Goal: Task Accomplishment & Management: Complete application form

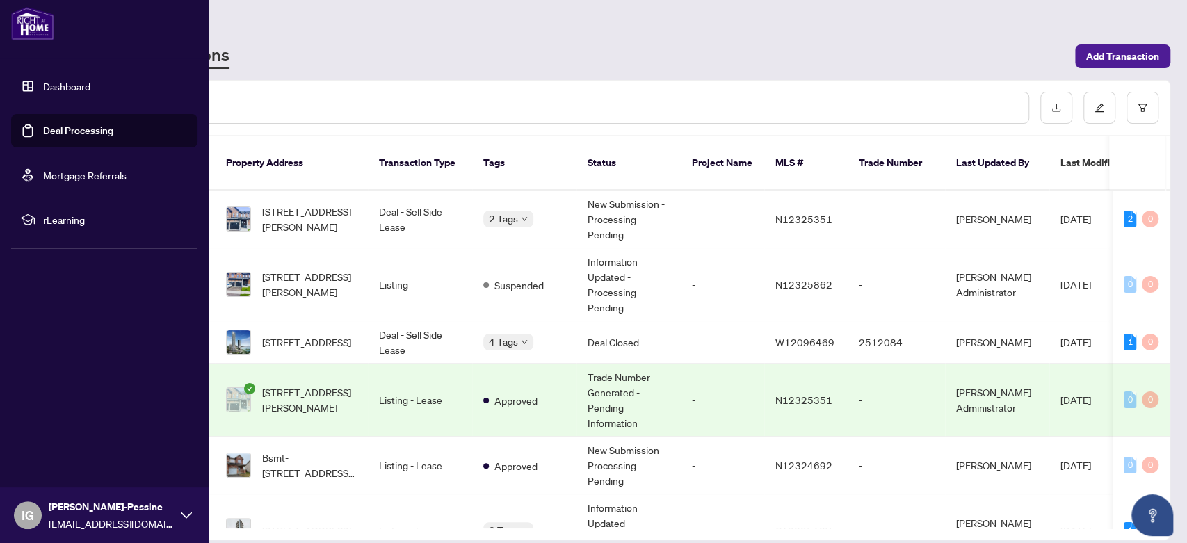
click at [79, 125] on link "Deal Processing" at bounding box center [78, 131] width 70 height 13
click at [81, 125] on link "Deal Processing" at bounding box center [78, 131] width 70 height 13
click at [83, 81] on link "Dashboard" at bounding box center [66, 86] width 47 height 13
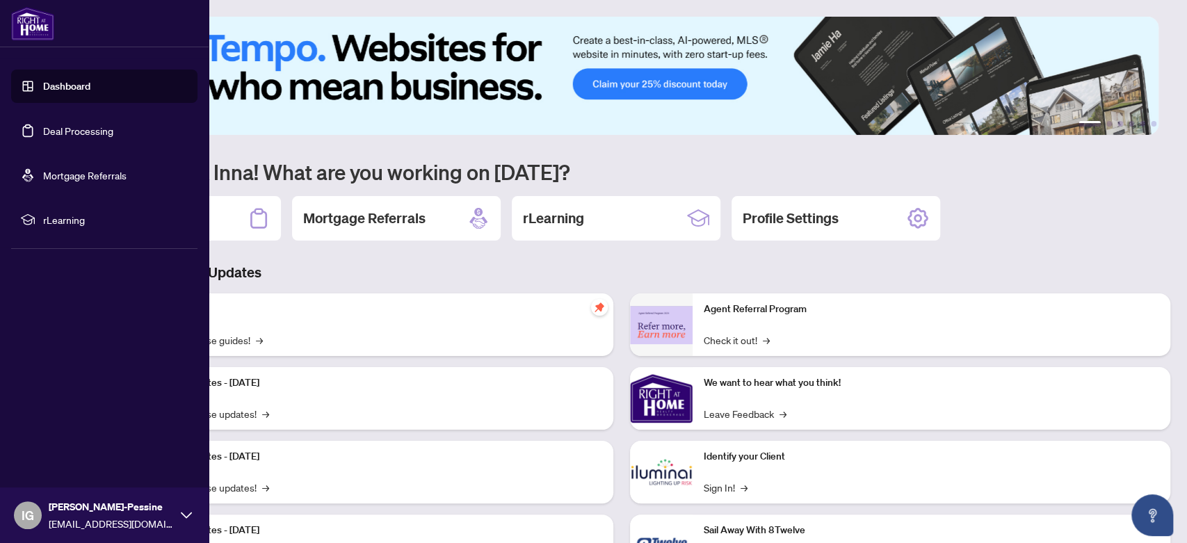
click at [81, 132] on link "Deal Processing" at bounding box center [78, 131] width 70 height 13
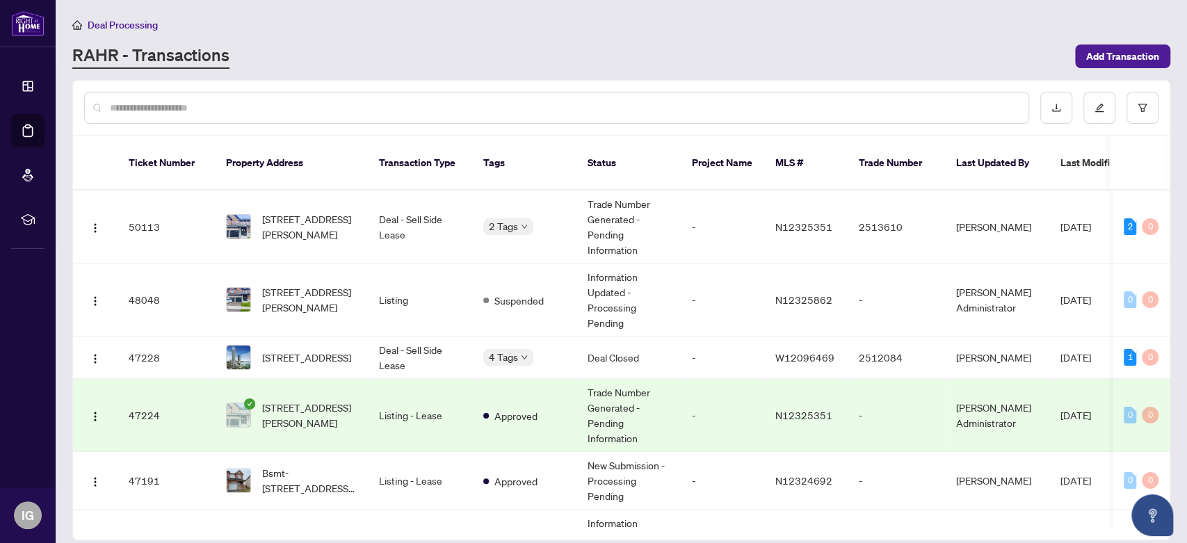
click at [273, 102] on input "text" at bounding box center [564, 107] width 908 height 15
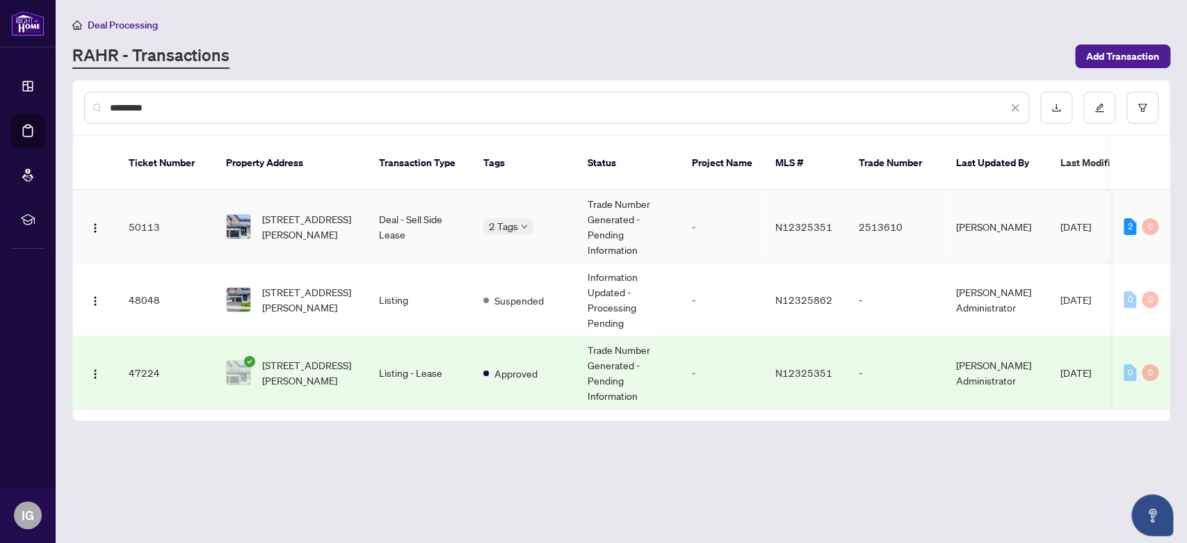
type input "*********"
click at [440, 218] on td "Deal - Sell Side Lease" at bounding box center [420, 227] width 104 height 73
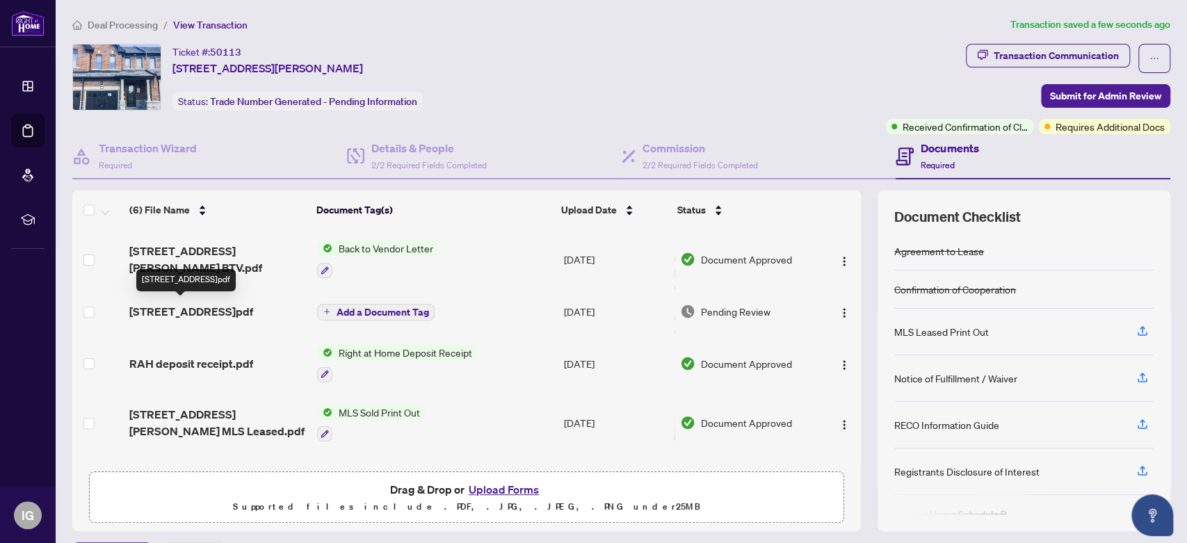
click at [197, 312] on span "[STREET_ADDRESS]pdf" at bounding box center [191, 311] width 124 height 17
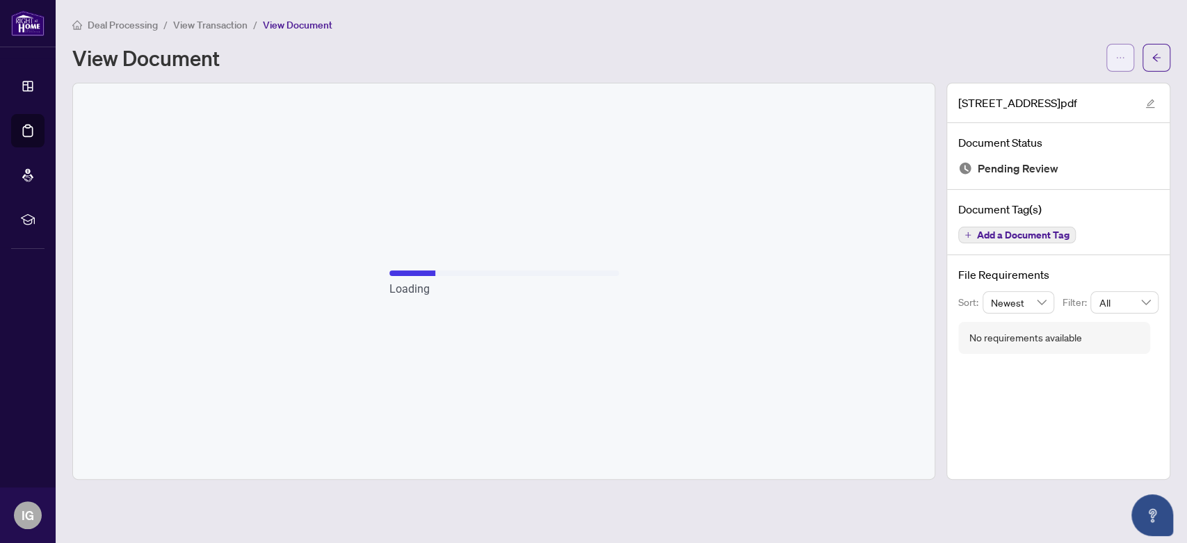
click at [1117, 62] on span "button" at bounding box center [1121, 58] width 10 height 22
click at [1068, 82] on span "Download" at bounding box center [1071, 87] width 106 height 15
click at [1165, 52] on button "button" at bounding box center [1157, 58] width 28 height 28
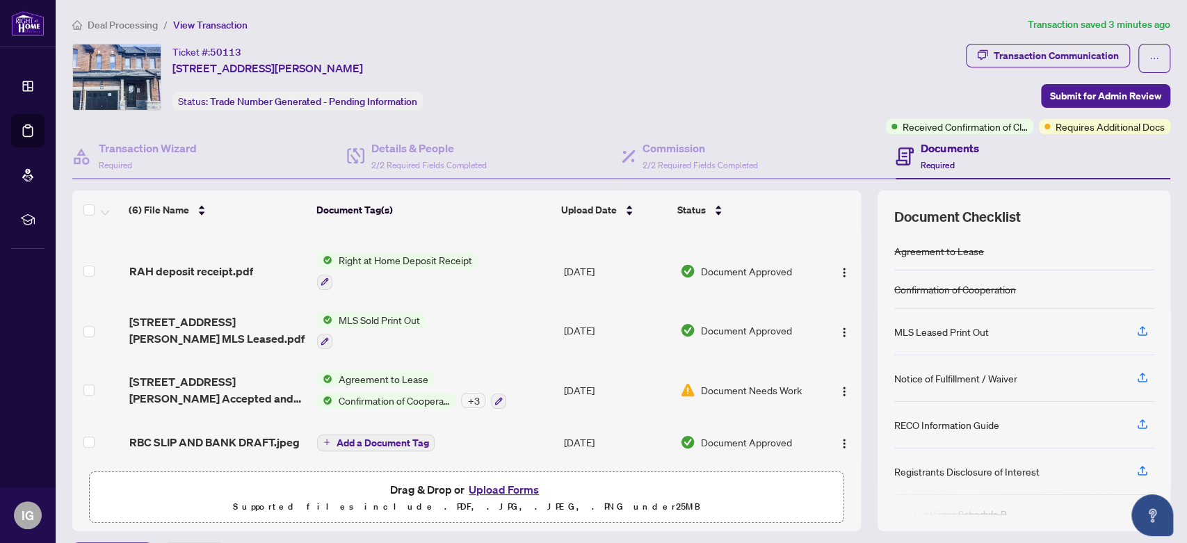
scroll to position [38, 0]
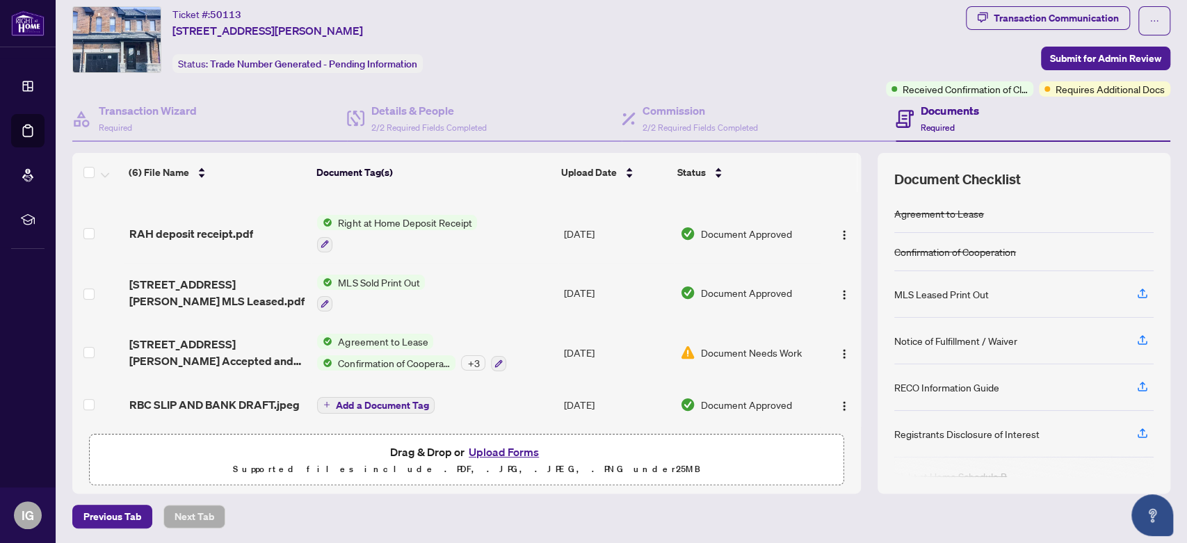
click at [504, 449] on button "Upload Forms" at bounding box center [504, 452] width 79 height 18
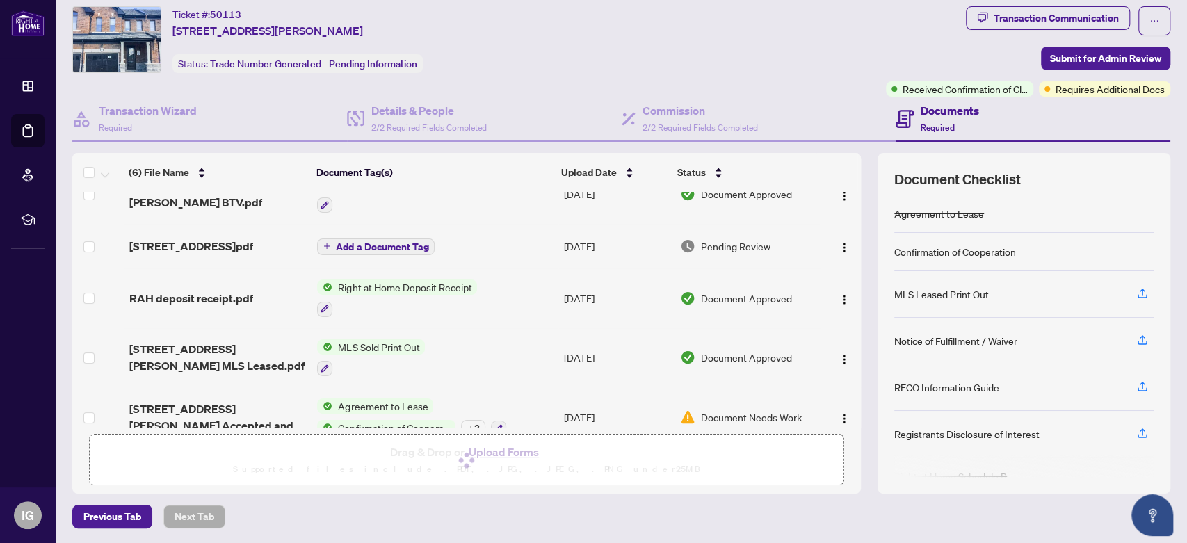
scroll to position [0, 0]
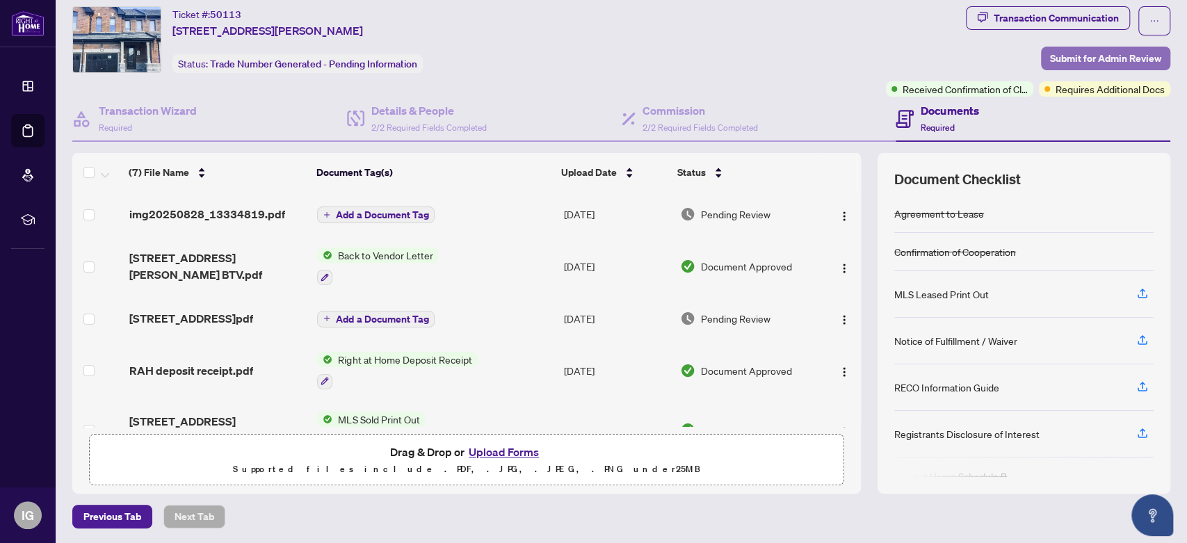
click at [1123, 49] on span "Submit for Admin Review" at bounding box center [1105, 58] width 111 height 22
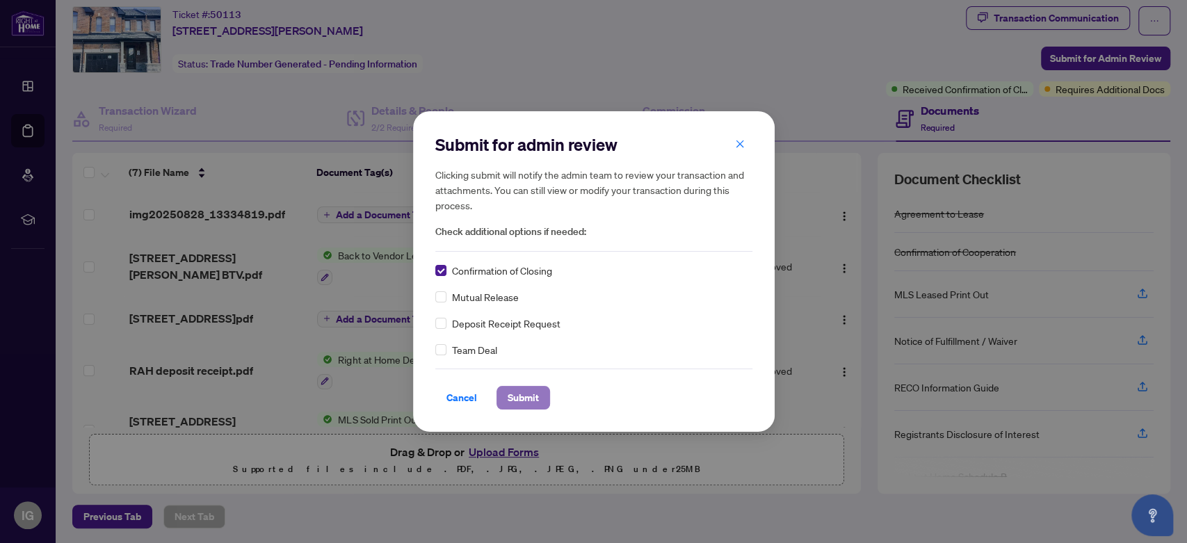
click at [529, 393] on span "Submit" at bounding box center [523, 398] width 31 height 22
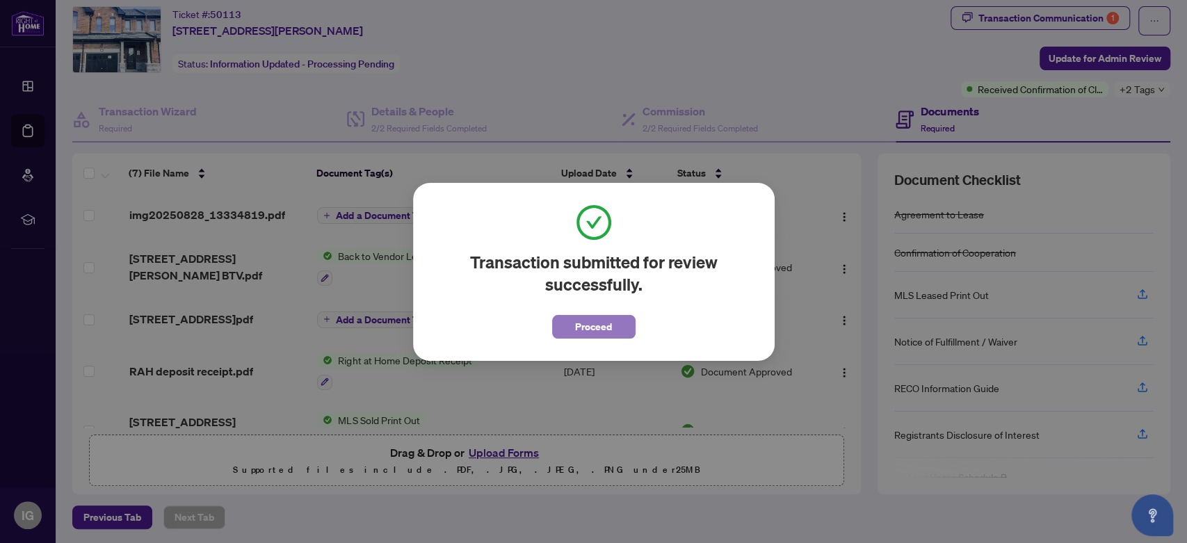
click at [580, 318] on span "Proceed" at bounding box center [593, 327] width 37 height 22
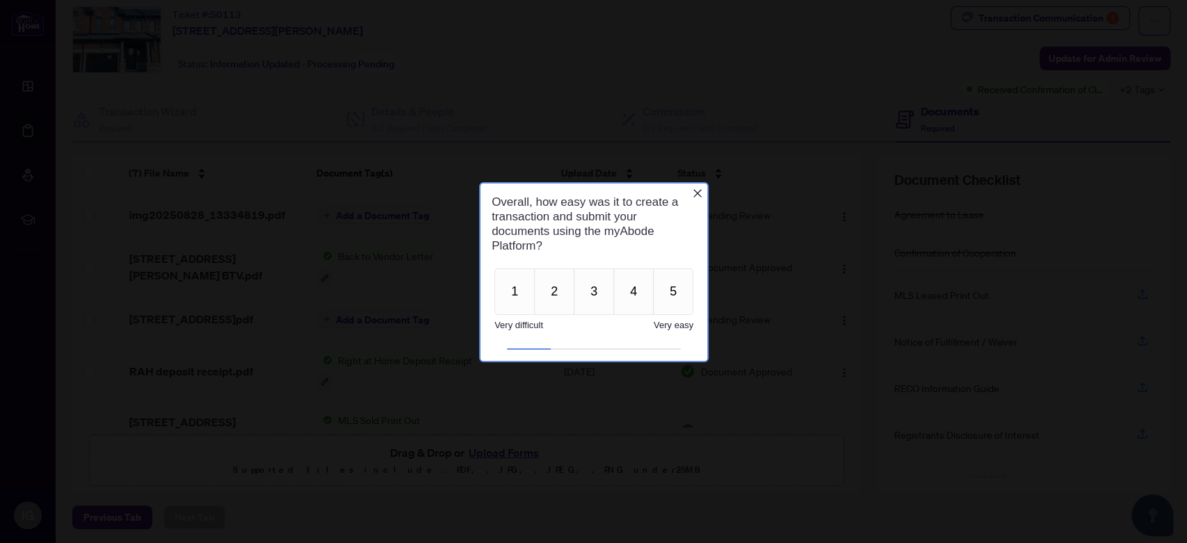
click at [694, 193] on icon "Close button" at bounding box center [696, 192] width 11 height 11
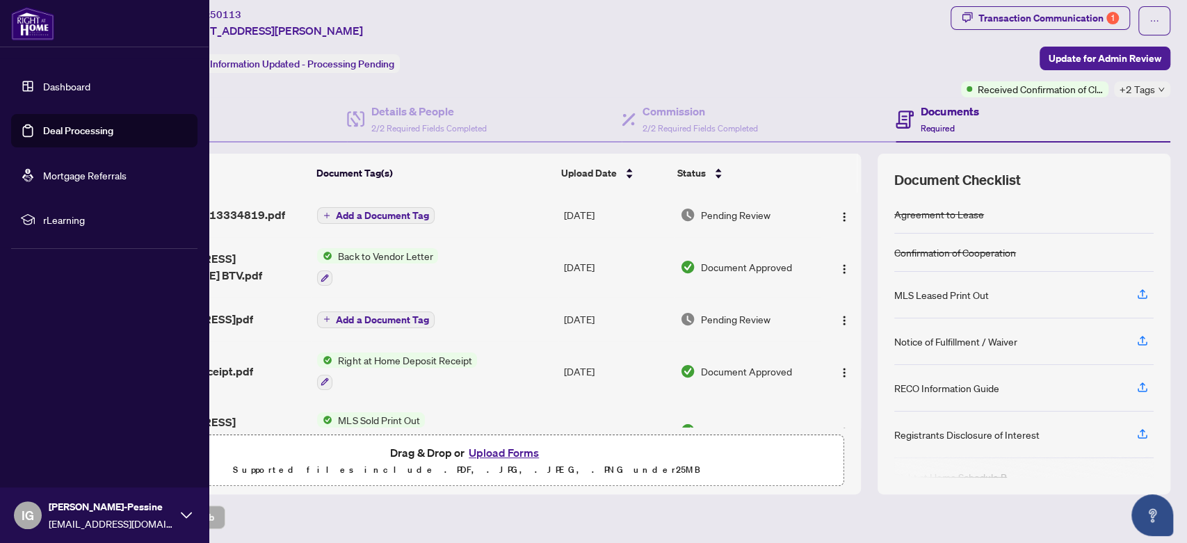
click at [71, 136] on link "Deal Processing" at bounding box center [78, 131] width 70 height 13
